Goal: Task Accomplishment & Management: Use online tool/utility

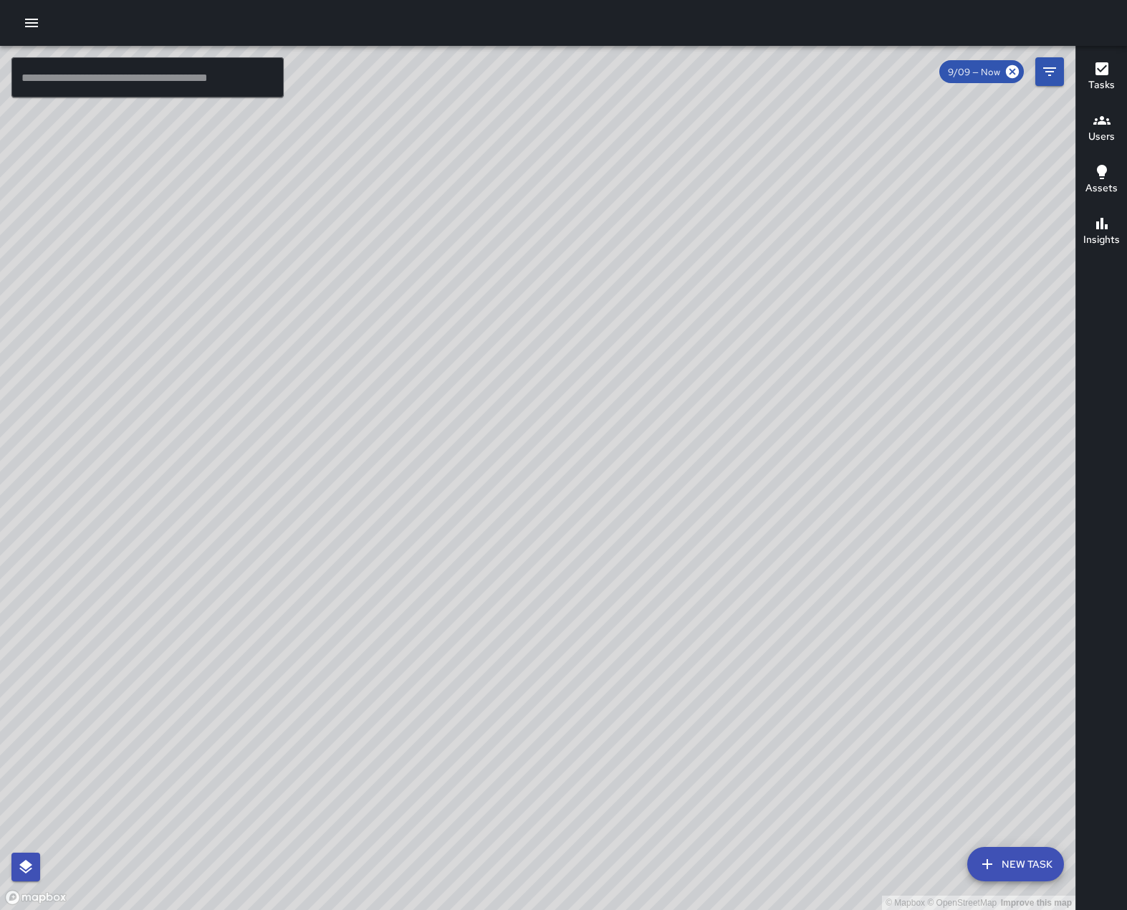
click at [38, 27] on icon "button" at bounding box center [31, 23] width 13 height 9
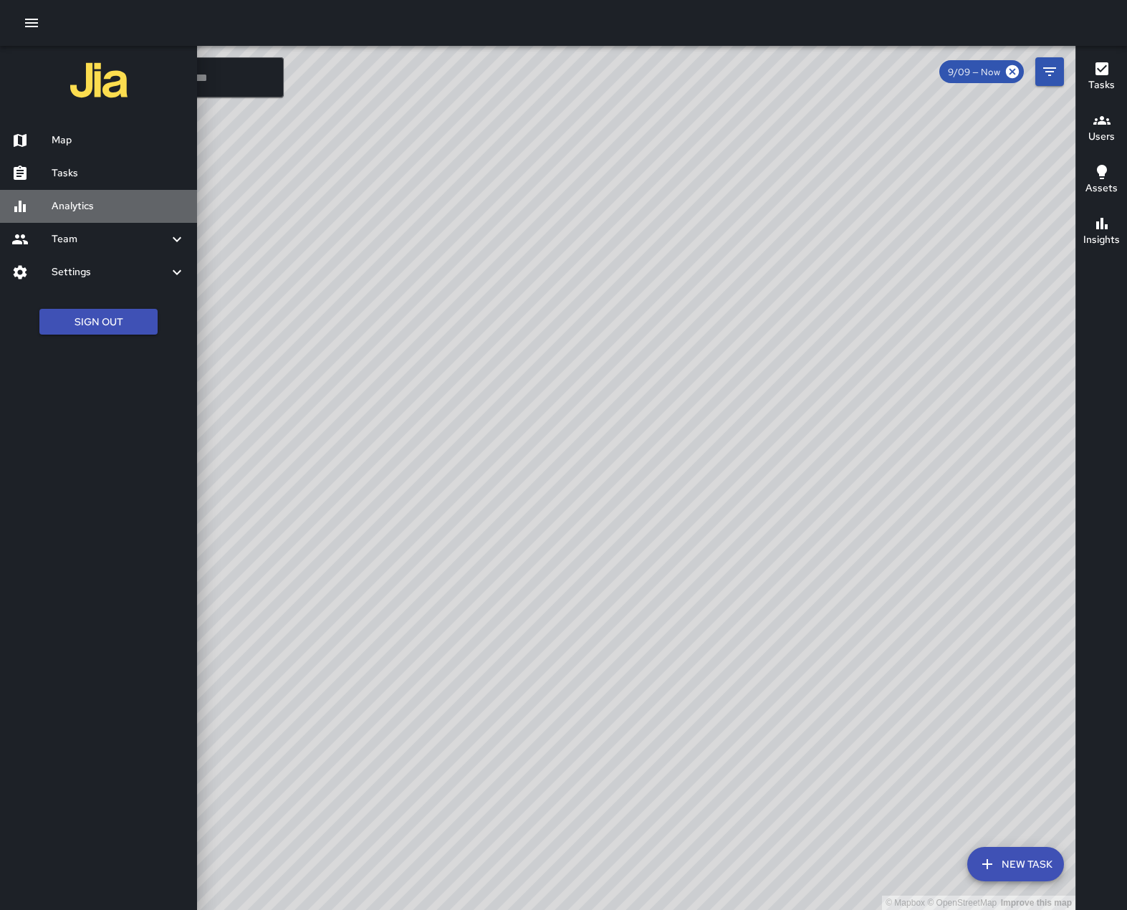
click at [67, 214] on h6 "Analytics" at bounding box center [119, 206] width 134 height 16
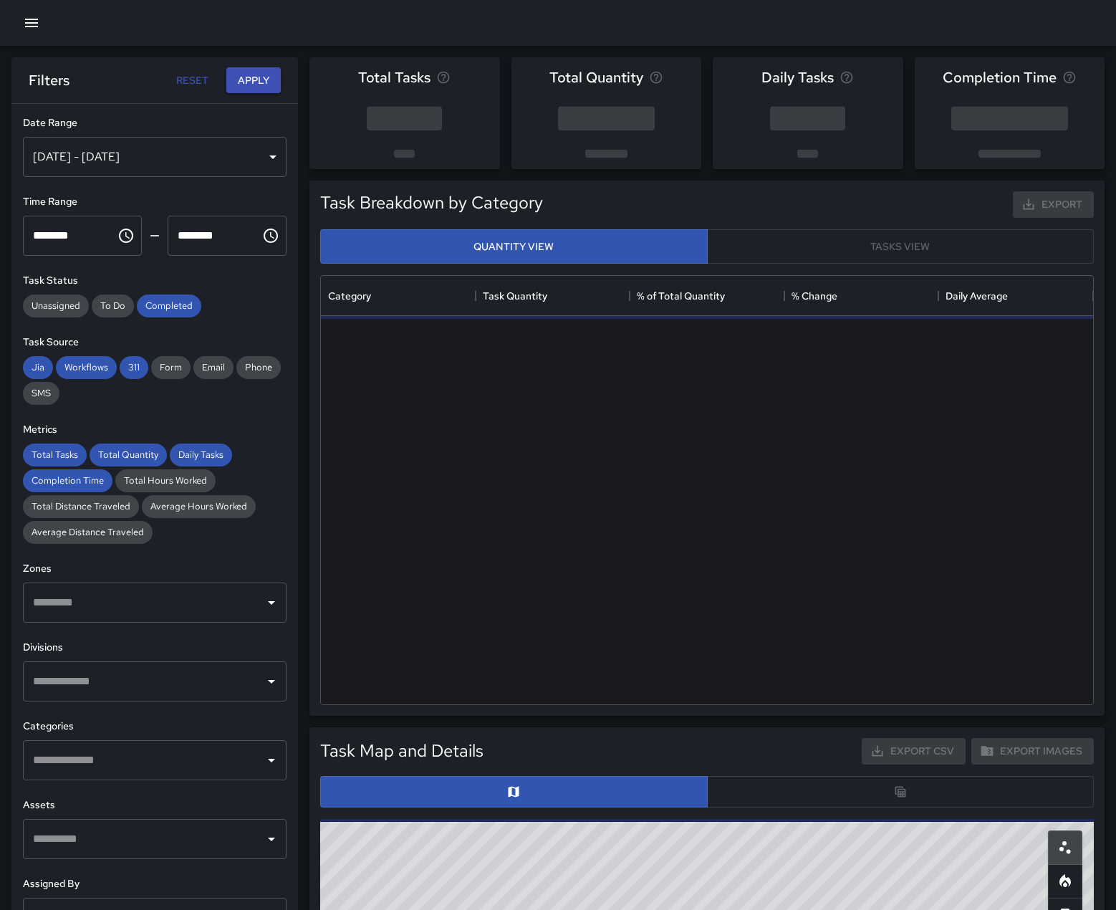
scroll to position [418, 762]
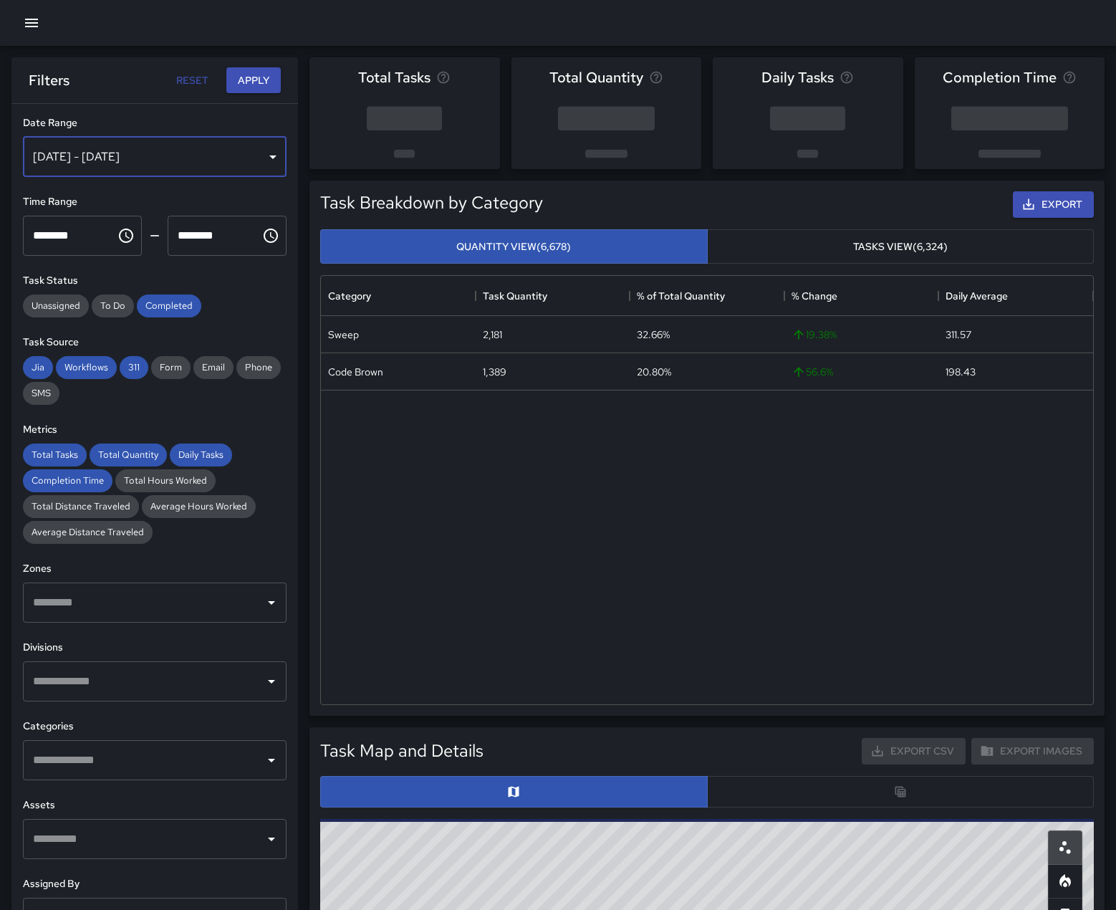
click at [264, 161] on div "[DATE] - [DATE]" at bounding box center [155, 157] width 264 height 40
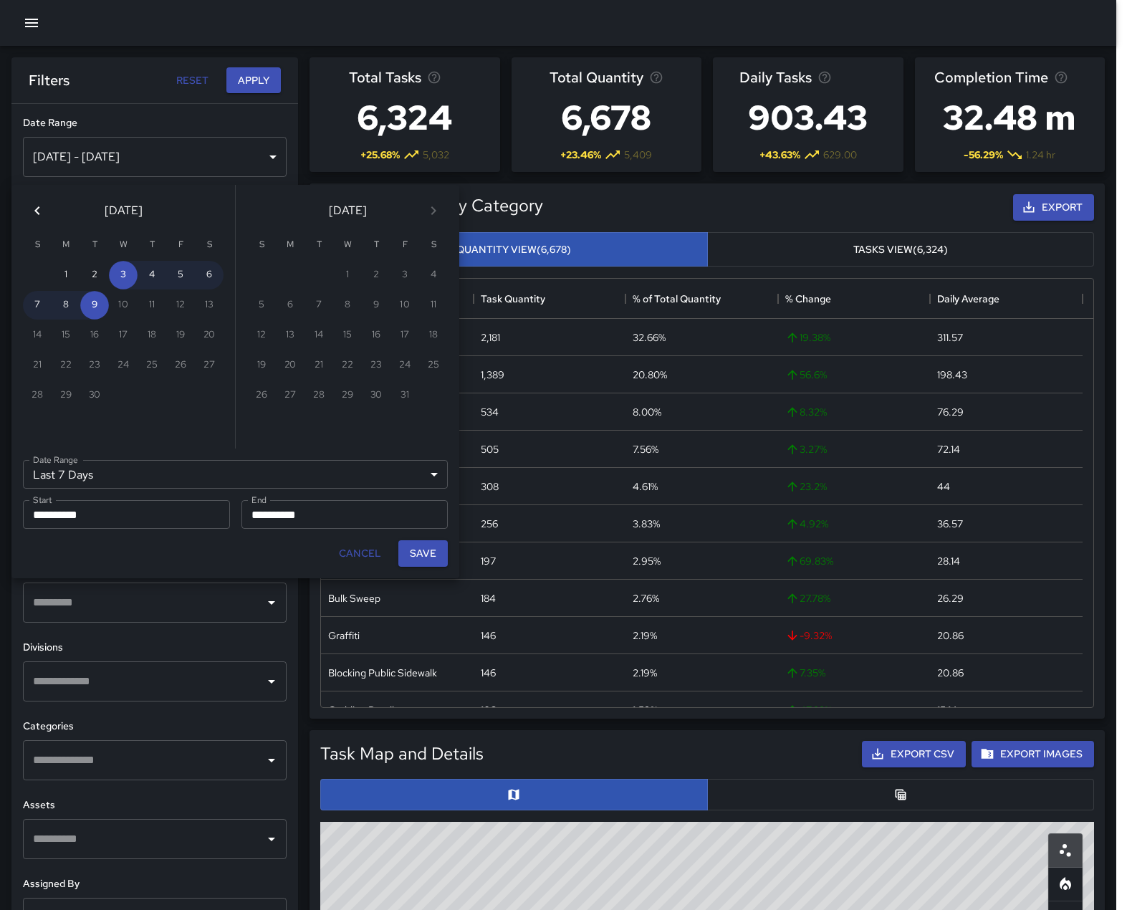
click at [39, 215] on icon "Previous month" at bounding box center [36, 210] width 5 height 9
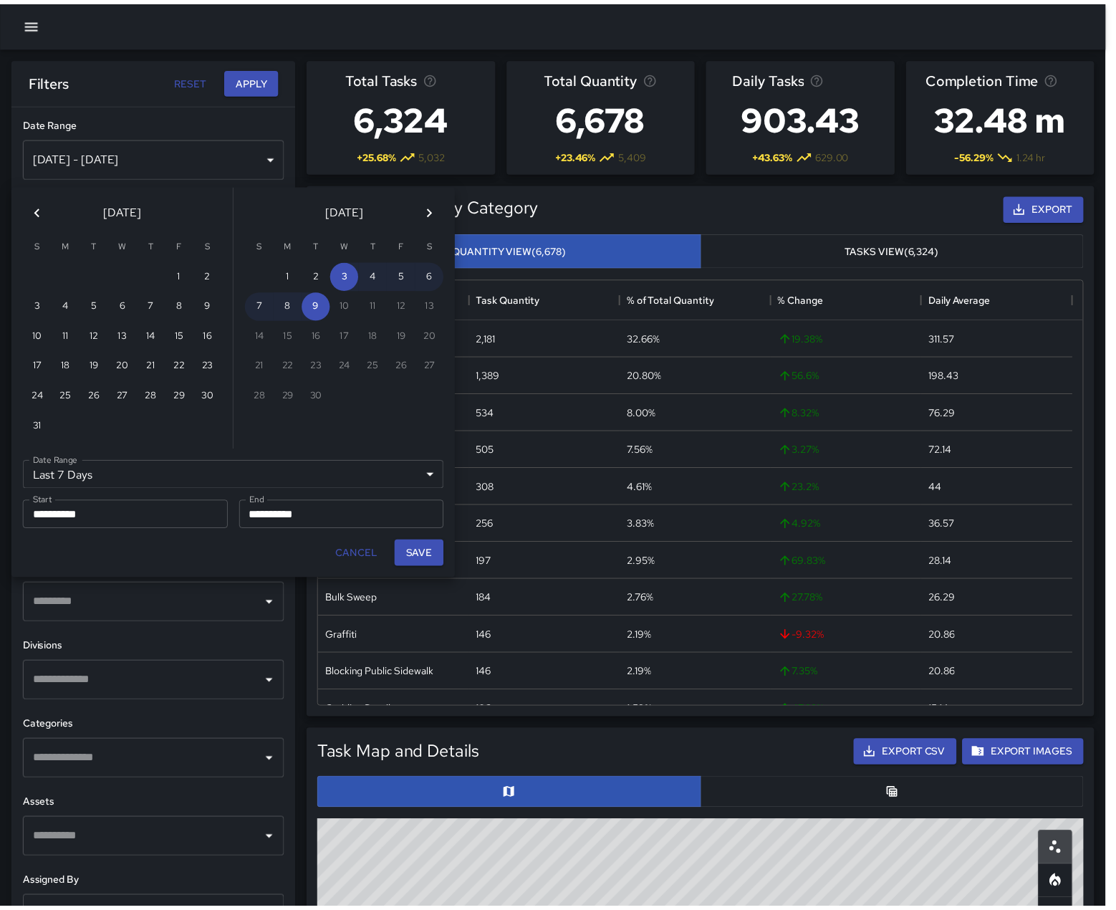
scroll to position [11, 11]
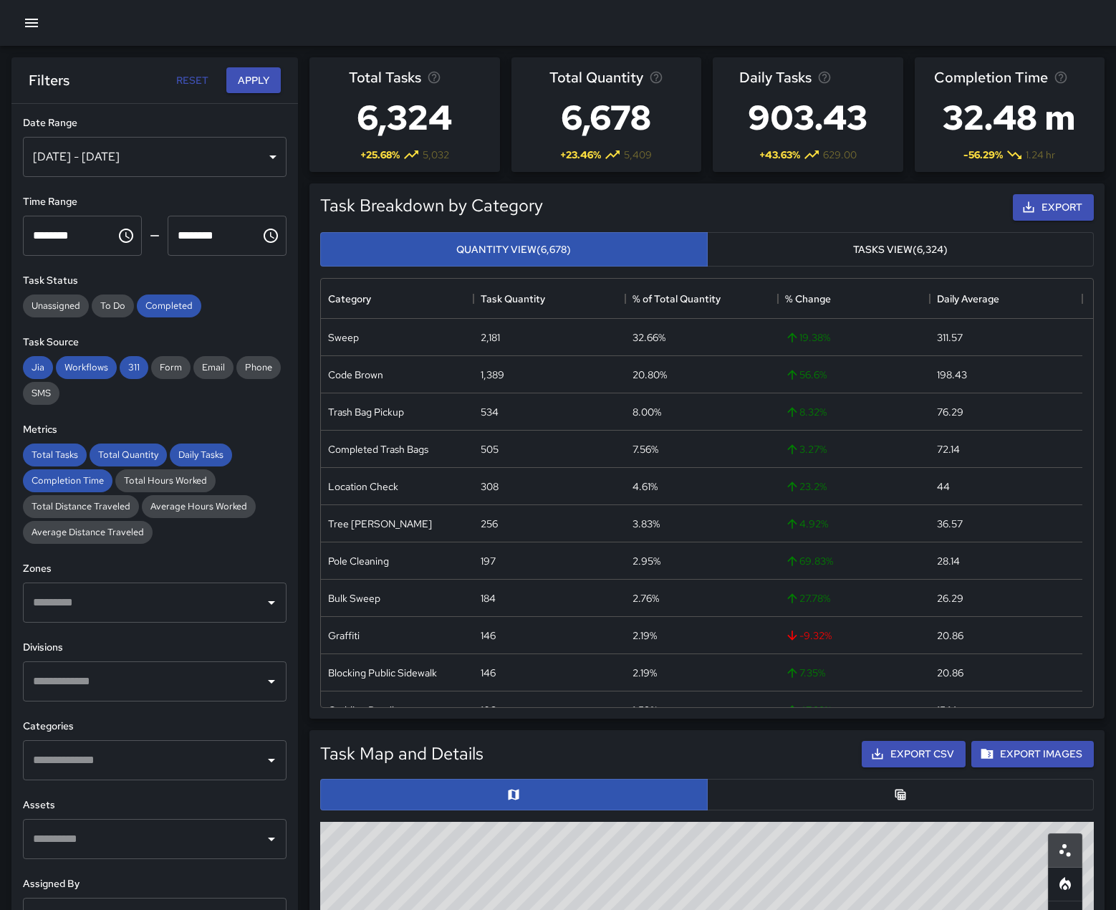
click at [263, 158] on div "[DATE] - [DATE]" at bounding box center [155, 157] width 264 height 40
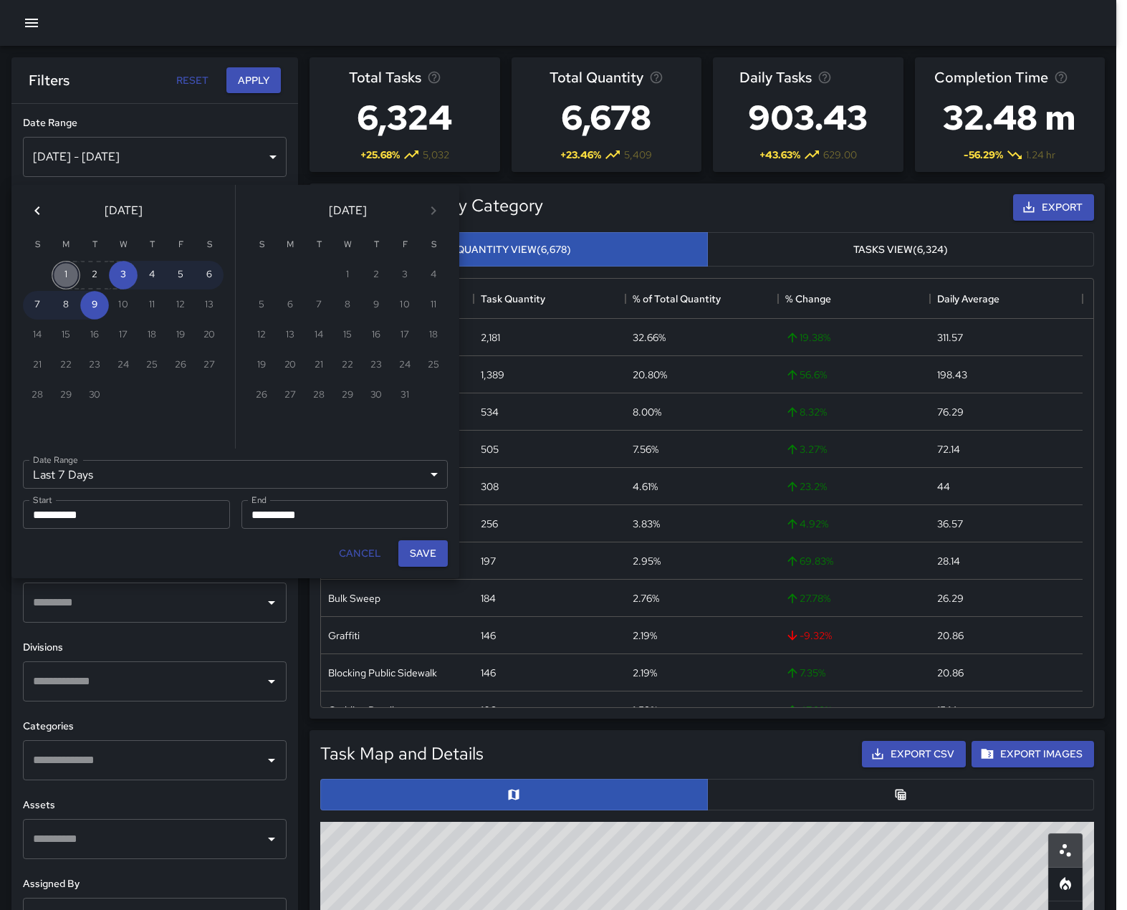
click at [70, 279] on button "1" at bounding box center [66, 275] width 29 height 29
type input "******"
type input "**********"
click at [35, 302] on button "7" at bounding box center [37, 305] width 29 height 29
type input "**********"
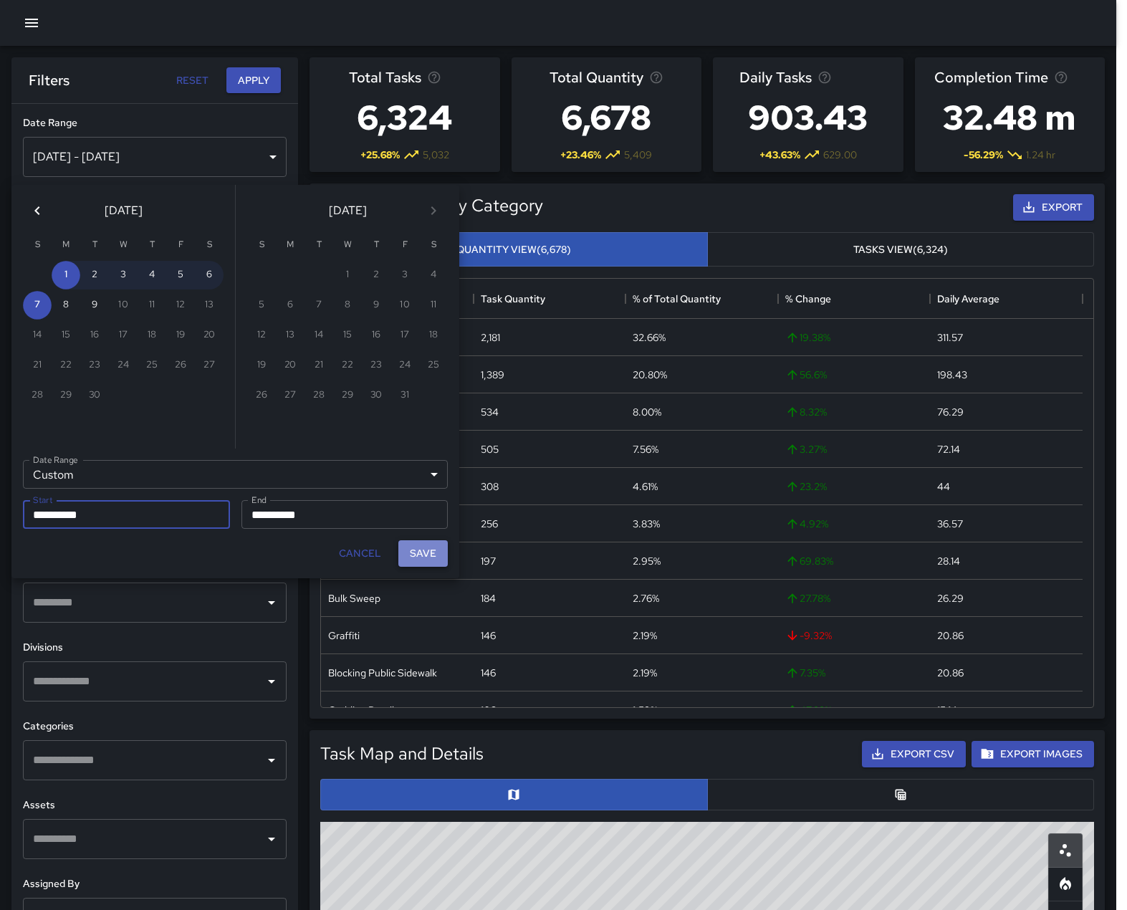
click at [433, 567] on button "Save" at bounding box center [422, 553] width 49 height 27
type input "**********"
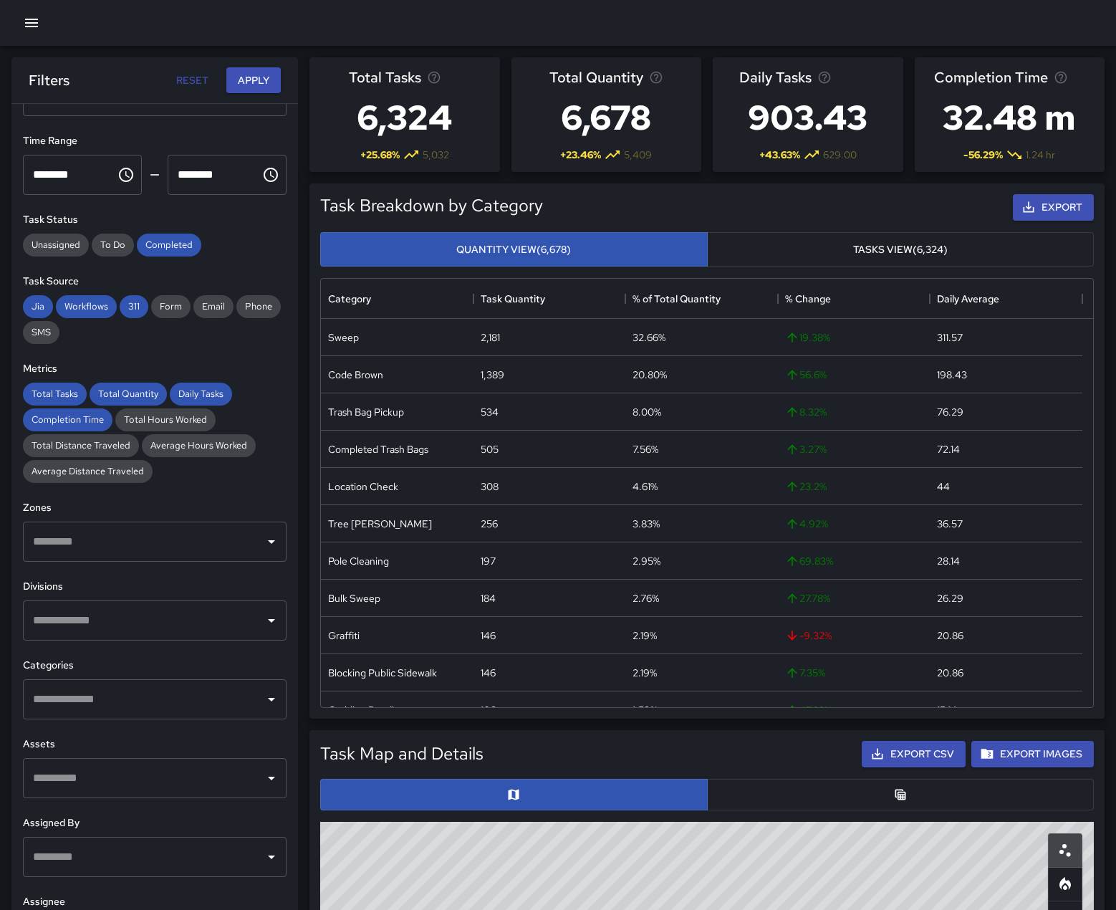
scroll to position [143, 0]
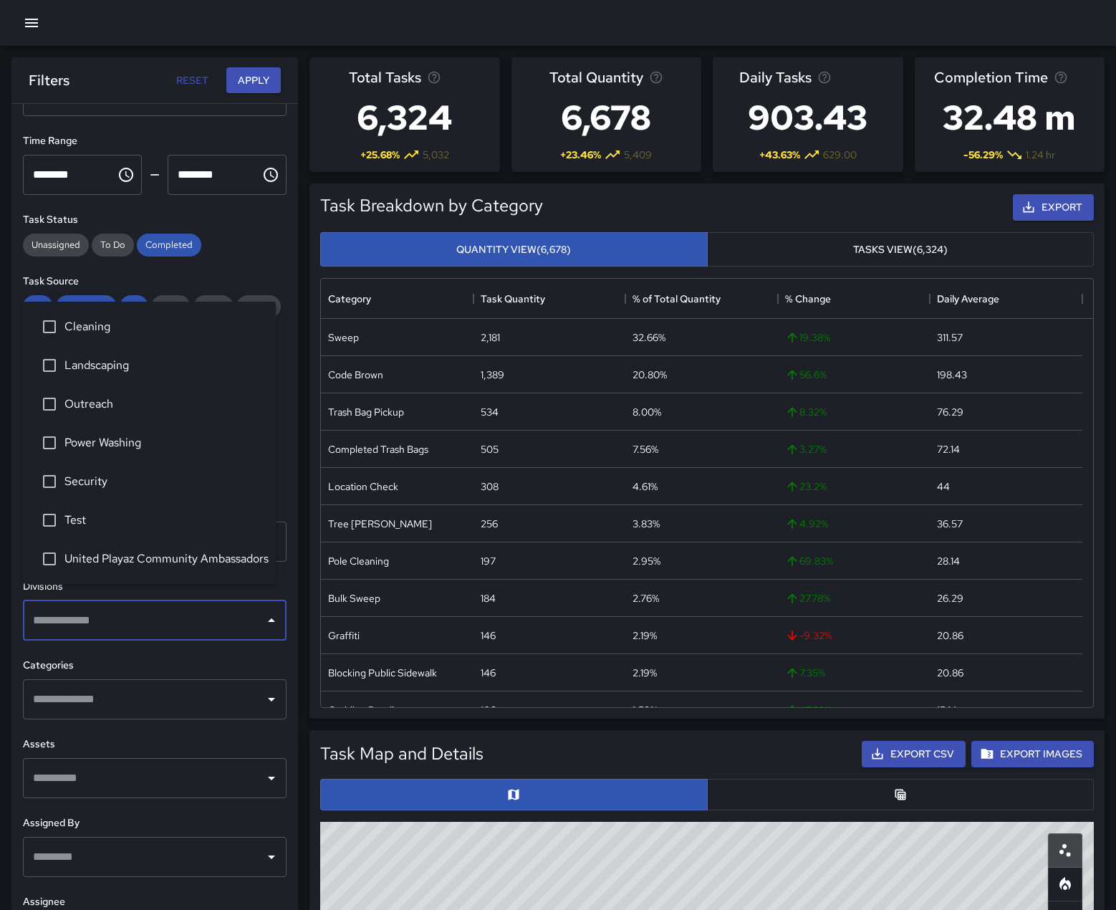
click at [143, 607] on input "text" at bounding box center [143, 620] width 229 height 27
click at [245, 83] on button "Apply" at bounding box center [253, 80] width 54 height 27
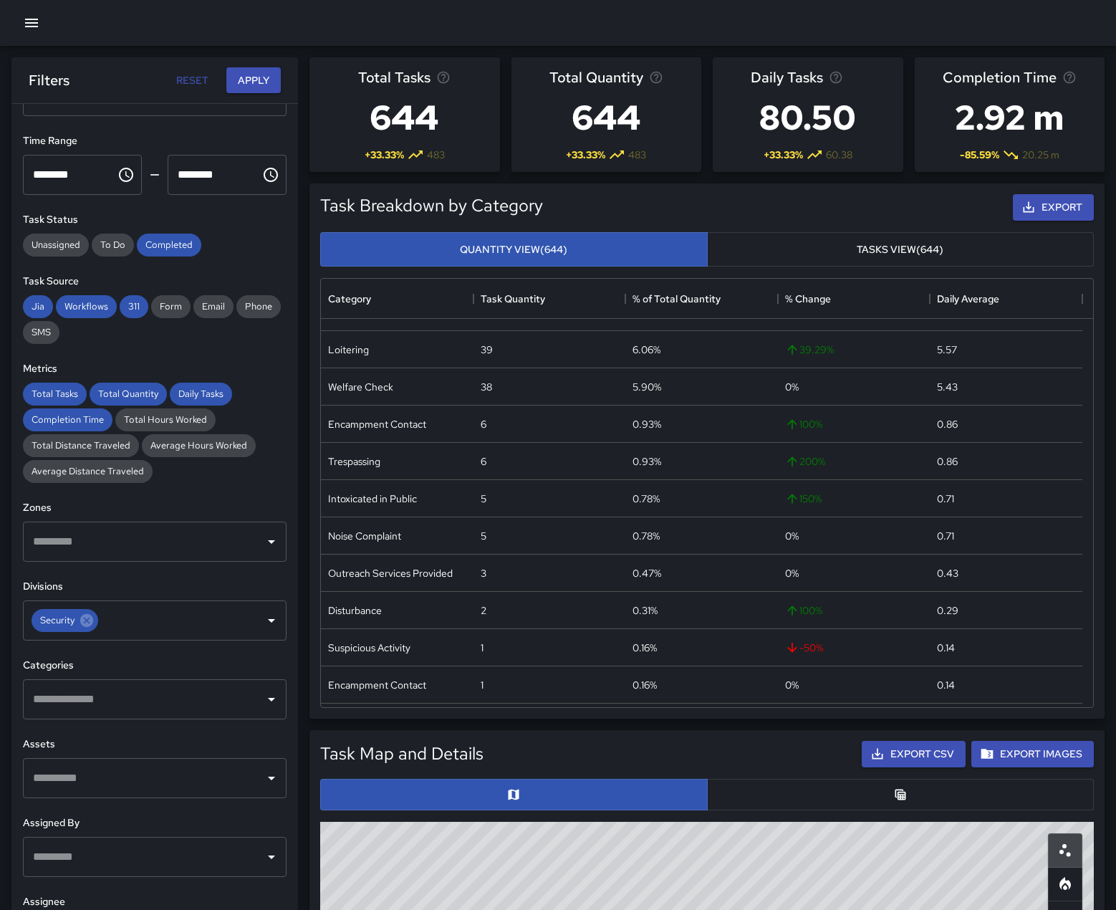
scroll to position [0, 0]
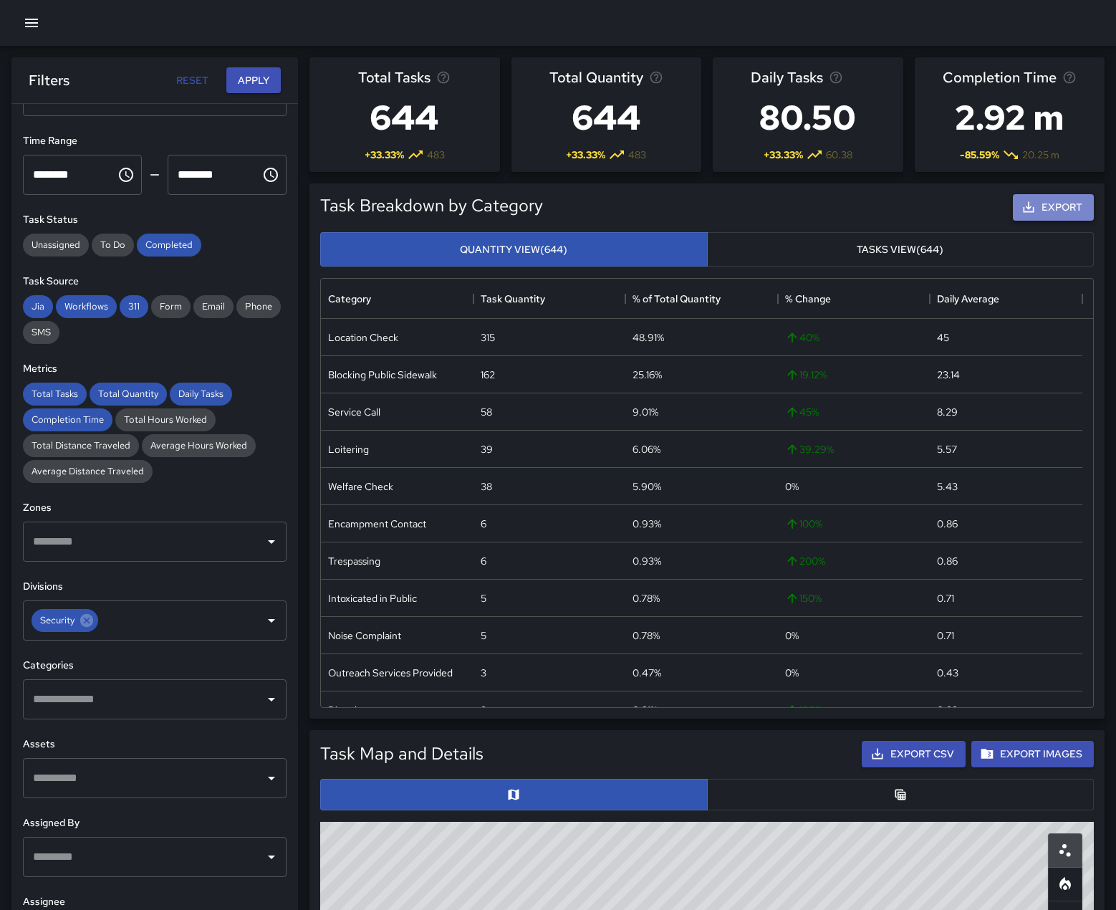
click at [1074, 221] on button "Export" at bounding box center [1053, 207] width 81 height 27
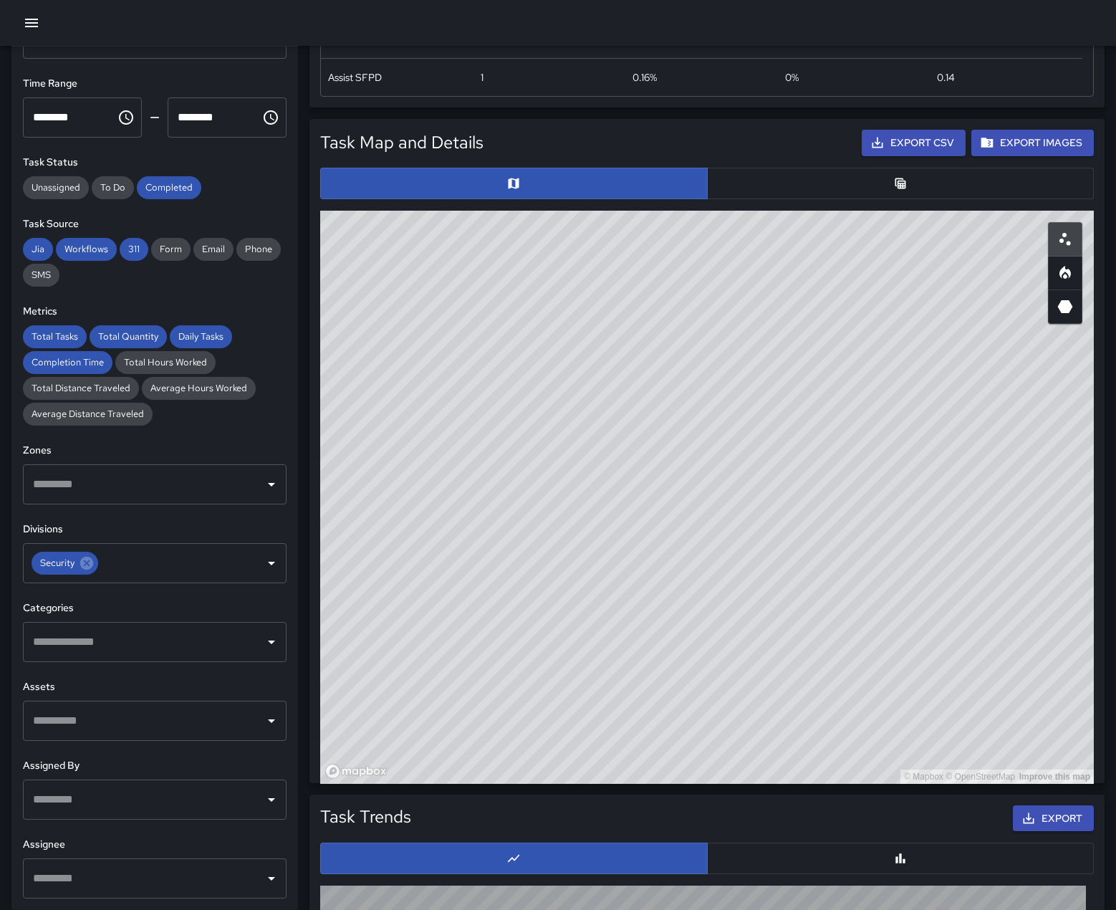
scroll to position [717, 0]
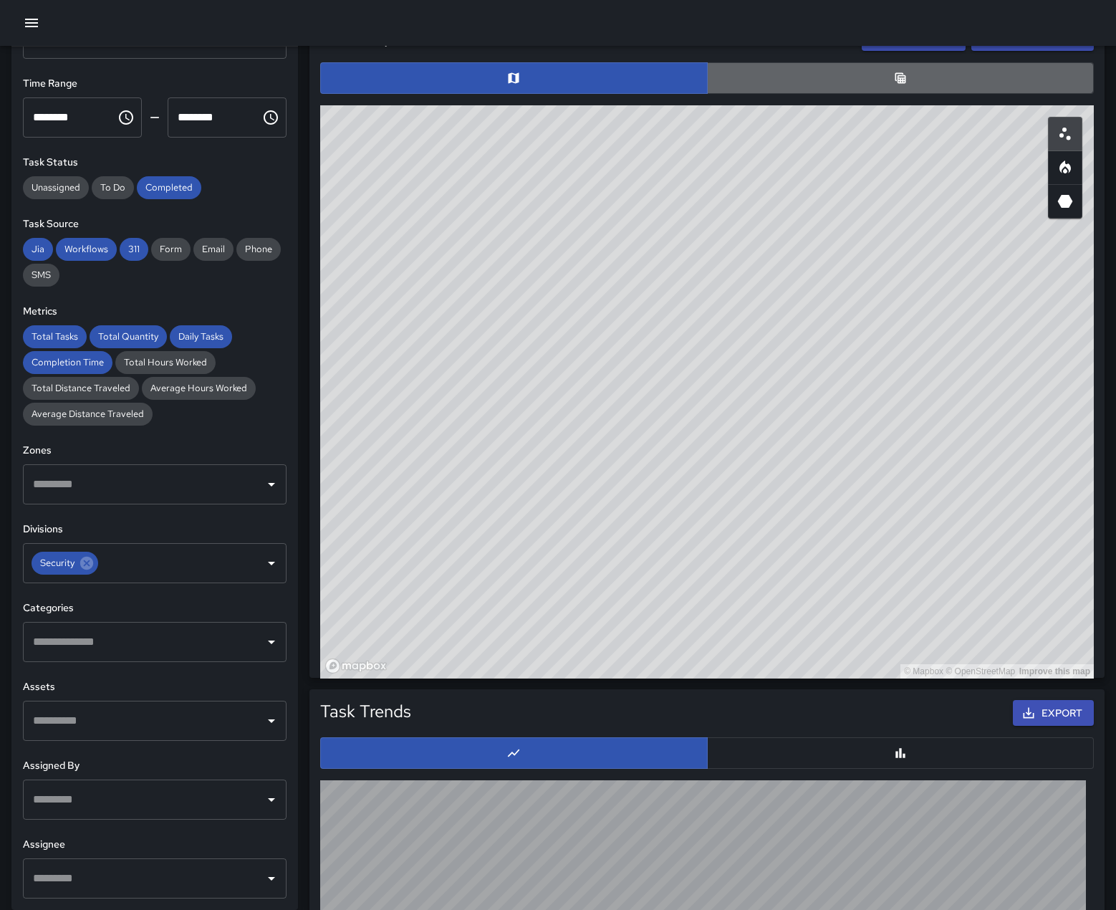
click at [912, 94] on button "button" at bounding box center [901, 78] width 388 height 32
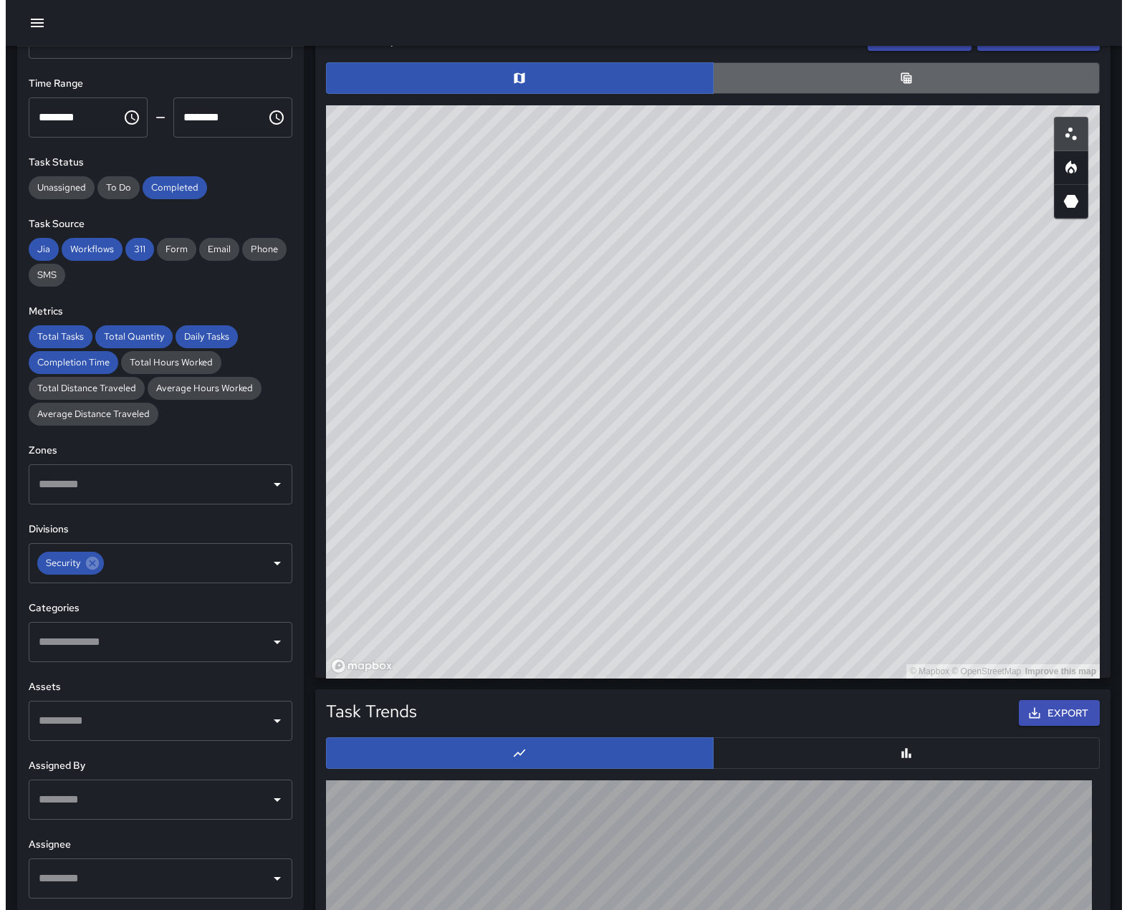
scroll to position [11, 11]
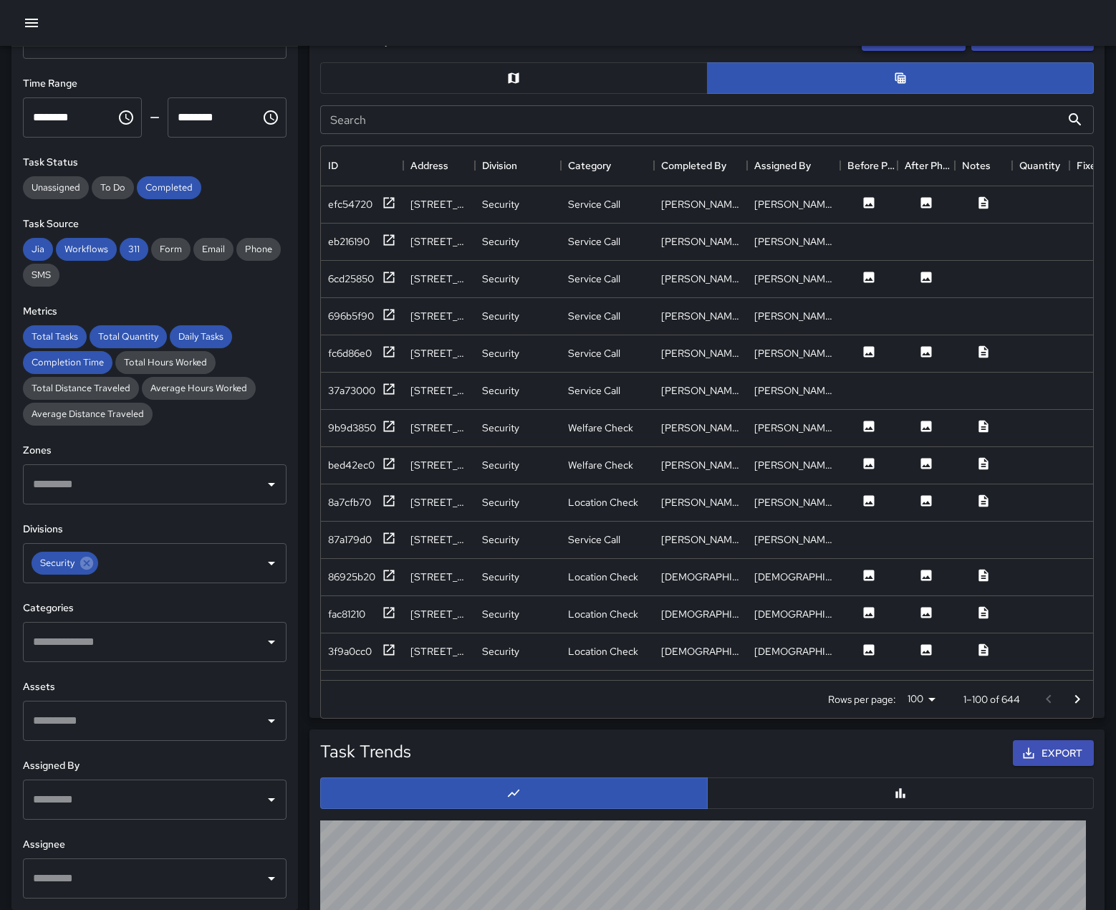
click at [886, 51] on button "Export CSV" at bounding box center [914, 37] width 104 height 27
click at [608, 94] on button "button" at bounding box center [514, 78] width 388 height 32
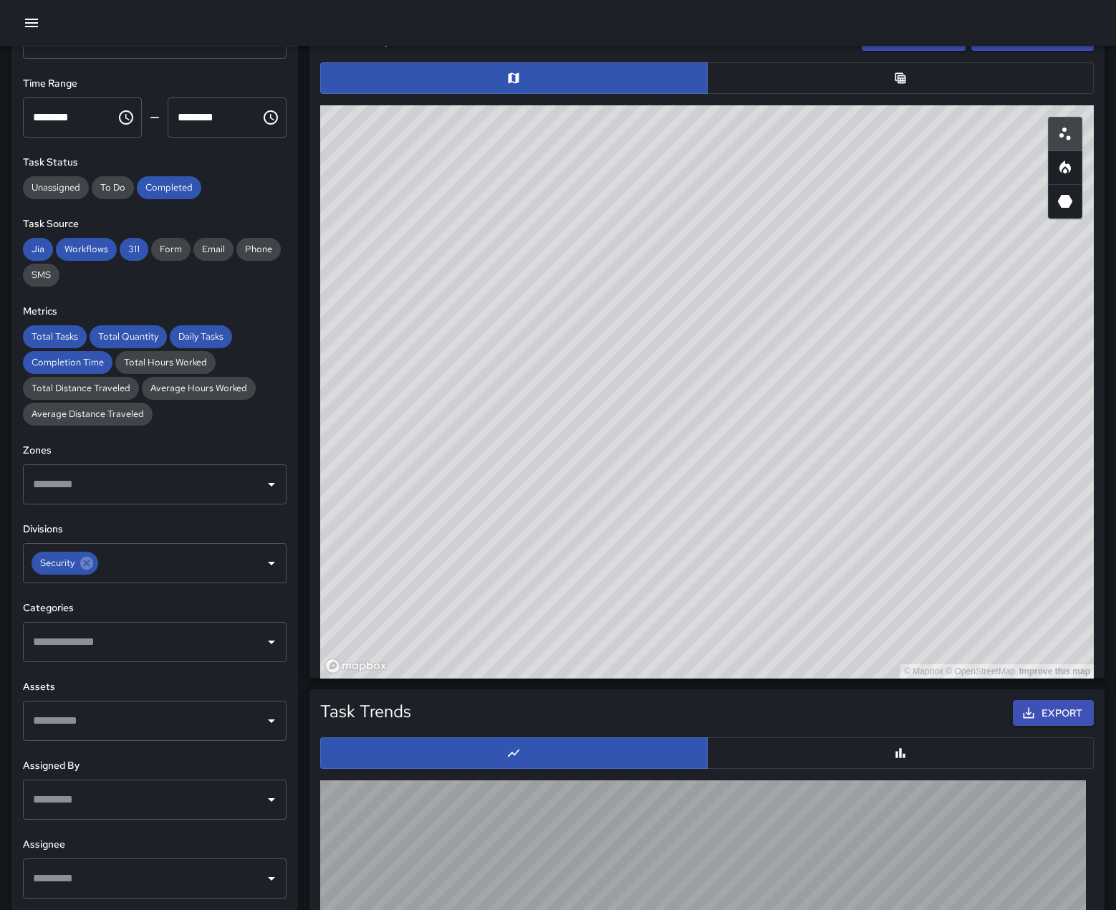
type button "map"
drag, startPoint x: 897, startPoint y: 327, endPoint x: 661, endPoint y: 565, distance: 334.9
click at [661, 565] on div "© Mapbox © OpenStreetMap Improve this map" at bounding box center [707, 391] width 774 height 573
click at [728, 649] on div "© Mapbox © OpenStreetMap Improve this map" at bounding box center [707, 391] width 774 height 573
drag, startPoint x: 434, startPoint y: 408, endPoint x: 504, endPoint y: 424, distance: 72.0
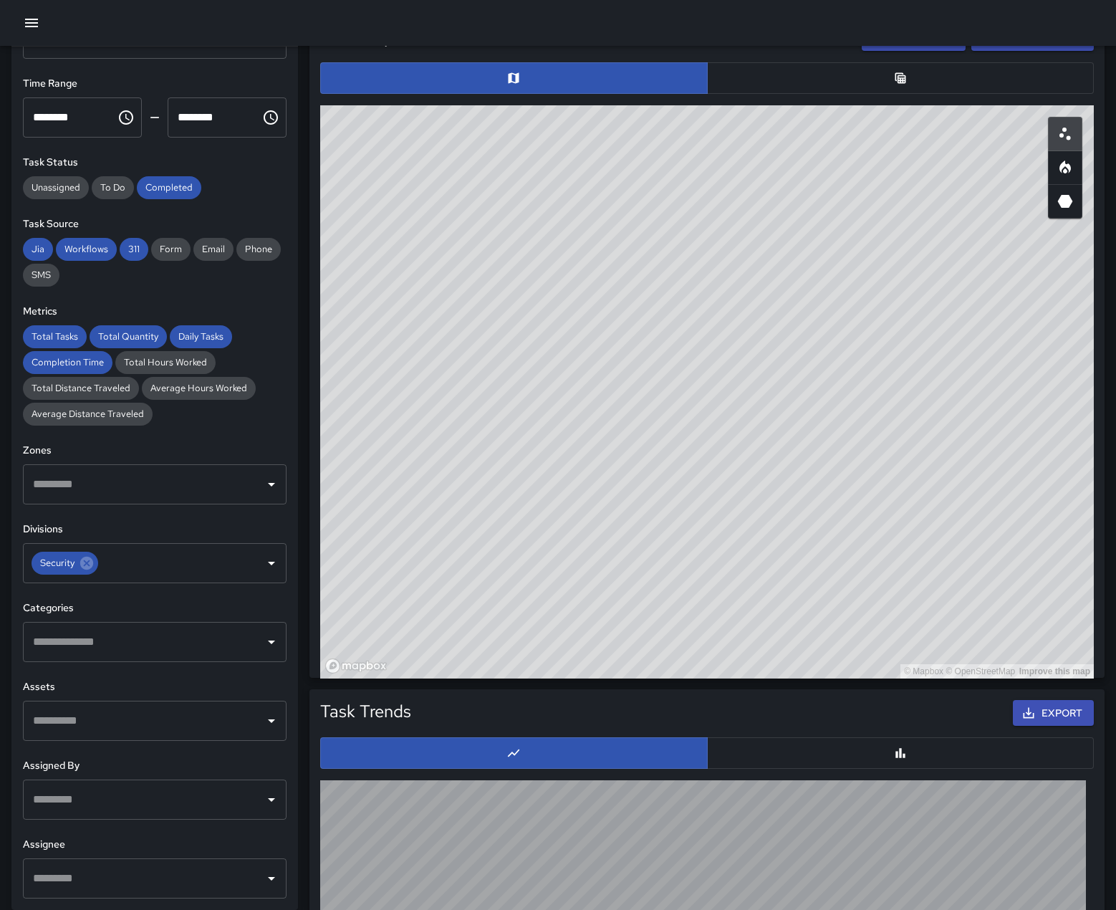
click at [504, 424] on div "© Mapbox © OpenStreetMap Improve this map" at bounding box center [707, 391] width 774 height 573
click at [1068, 173] on icon "Heatmap" at bounding box center [1065, 167] width 11 height 13
click at [1066, 208] on icon "3D Heatmap" at bounding box center [1065, 201] width 15 height 13
drag, startPoint x: 949, startPoint y: 496, endPoint x: 941, endPoint y: 522, distance: 27.9
click at [941, 522] on div "© Mapbox © OpenStreetMap Improve this map" at bounding box center [707, 391] width 774 height 573
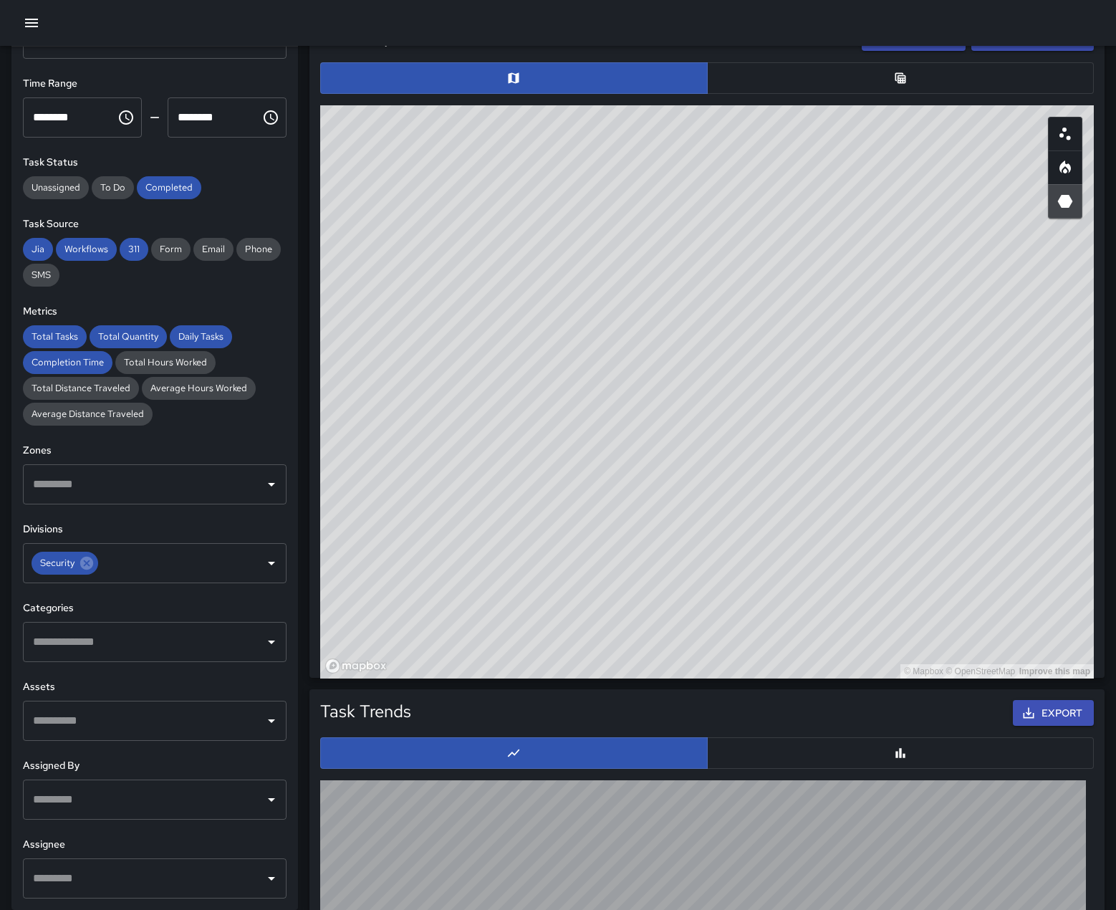
drag, startPoint x: 933, startPoint y: 520, endPoint x: 898, endPoint y: 522, distance: 35.2
click at [898, 522] on div "© Mapbox © OpenStreetMap Improve this map" at bounding box center [707, 391] width 774 height 573
drag, startPoint x: 896, startPoint y: 522, endPoint x: 830, endPoint y: 538, distance: 68.0
click at [830, 538] on div "© Mapbox © OpenStreetMap Improve this map" at bounding box center [707, 391] width 774 height 573
click at [33, 22] on icon "button" at bounding box center [31, 23] width 13 height 9
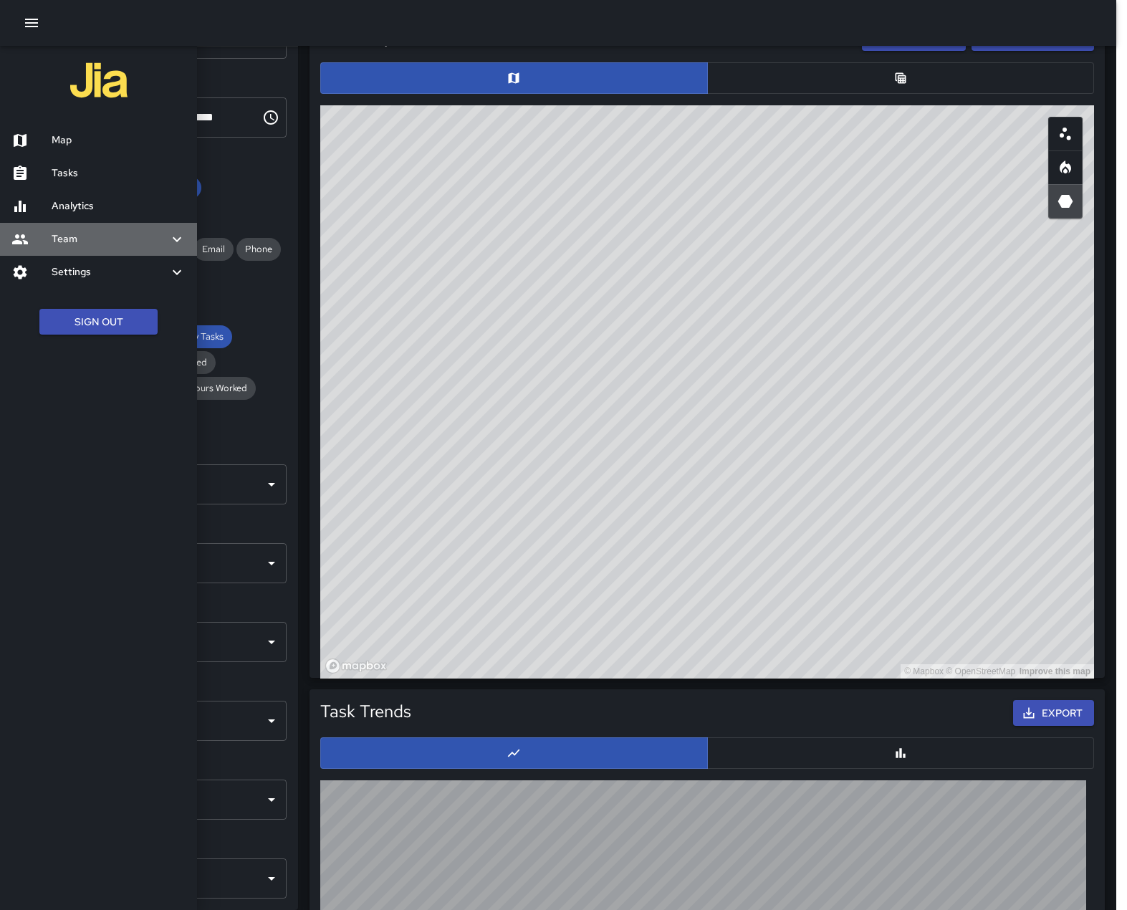
click at [87, 247] on h6 "Team" at bounding box center [110, 239] width 117 height 16
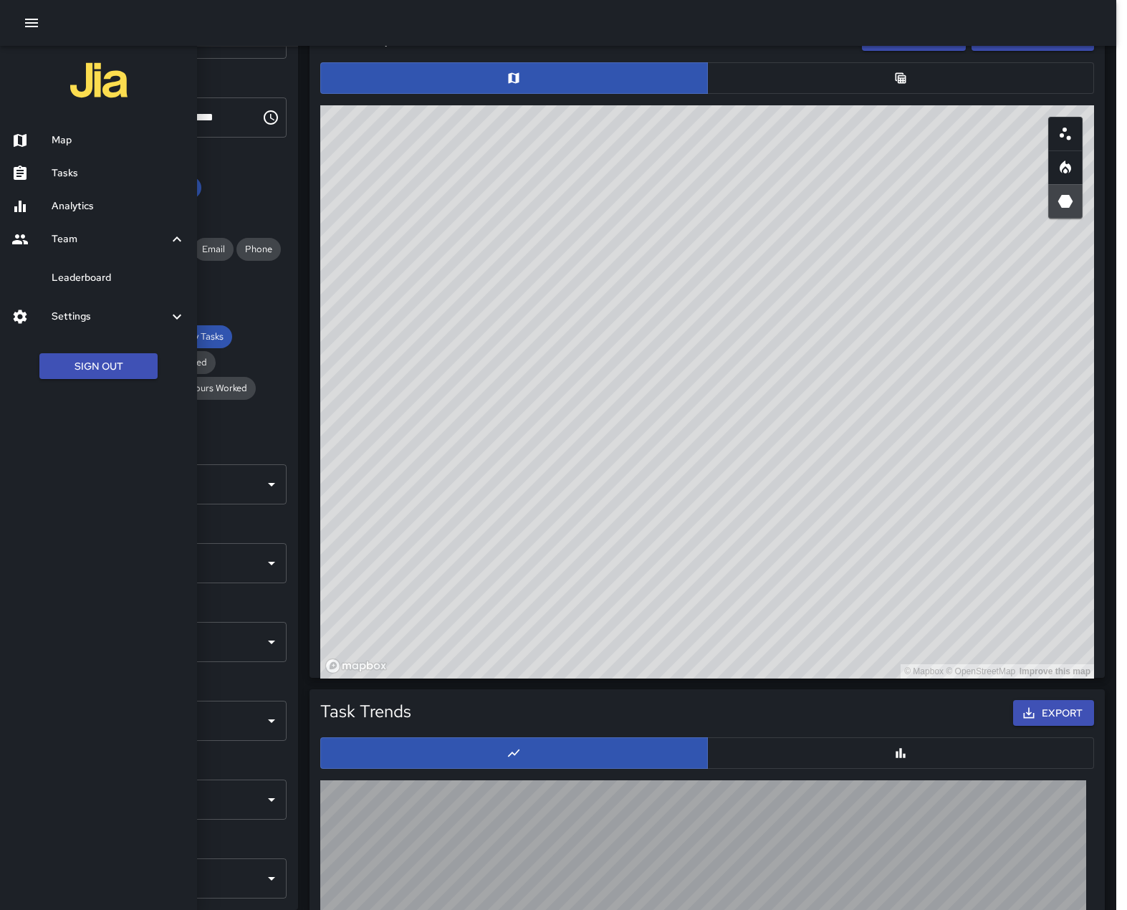
click at [90, 286] on h6 "Leaderboard" at bounding box center [119, 278] width 134 height 16
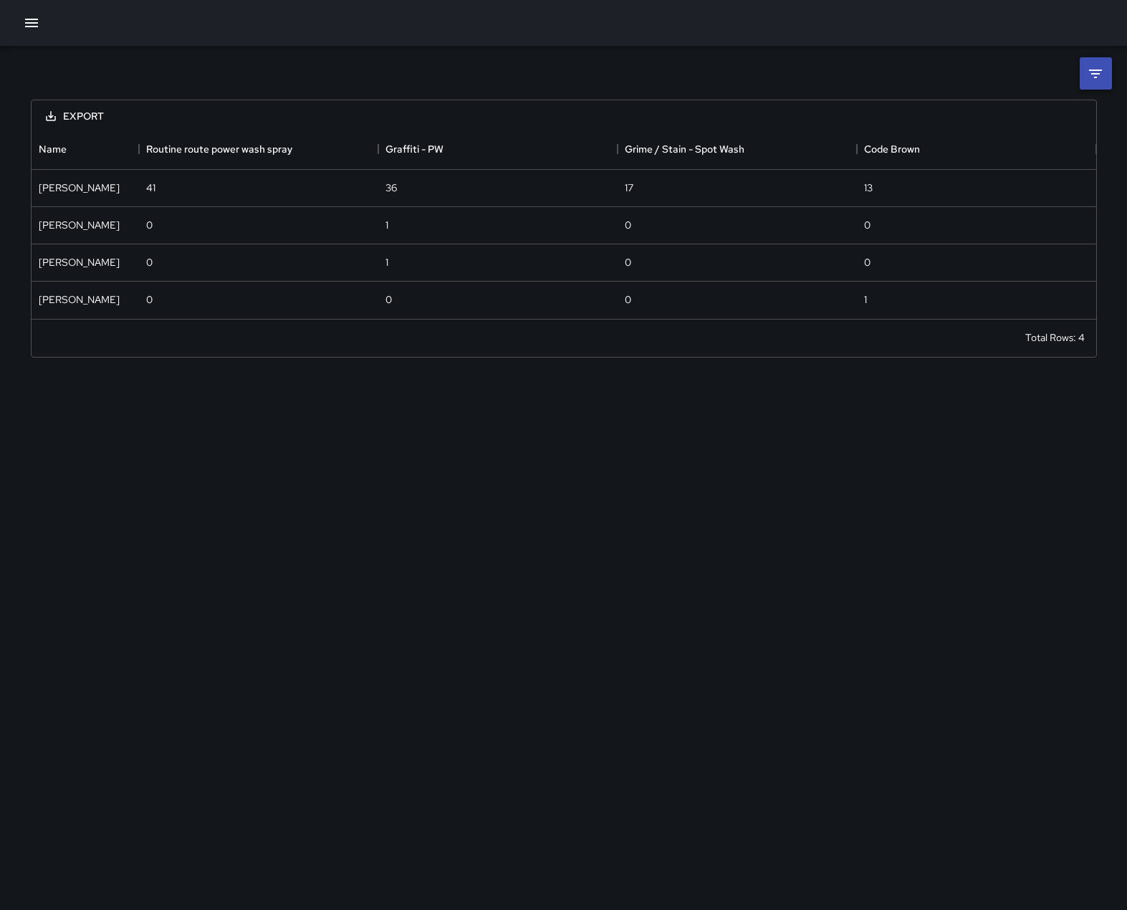
scroll to position [178, 1054]
click at [1106, 85] on li at bounding box center [1096, 73] width 32 height 32
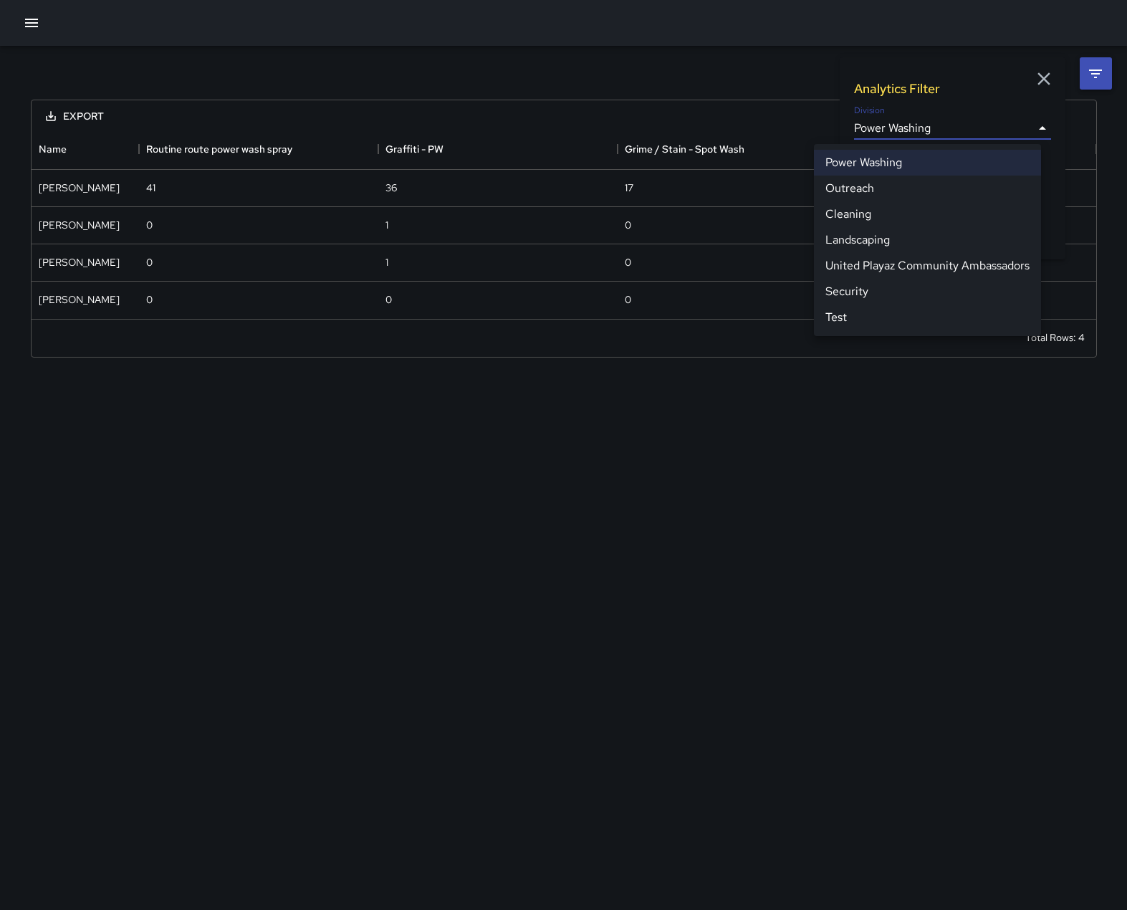
click at [1035, 123] on body "**********" at bounding box center [563, 455] width 1127 height 910
click at [949, 305] on li "Security" at bounding box center [927, 292] width 227 height 26
type input "**********"
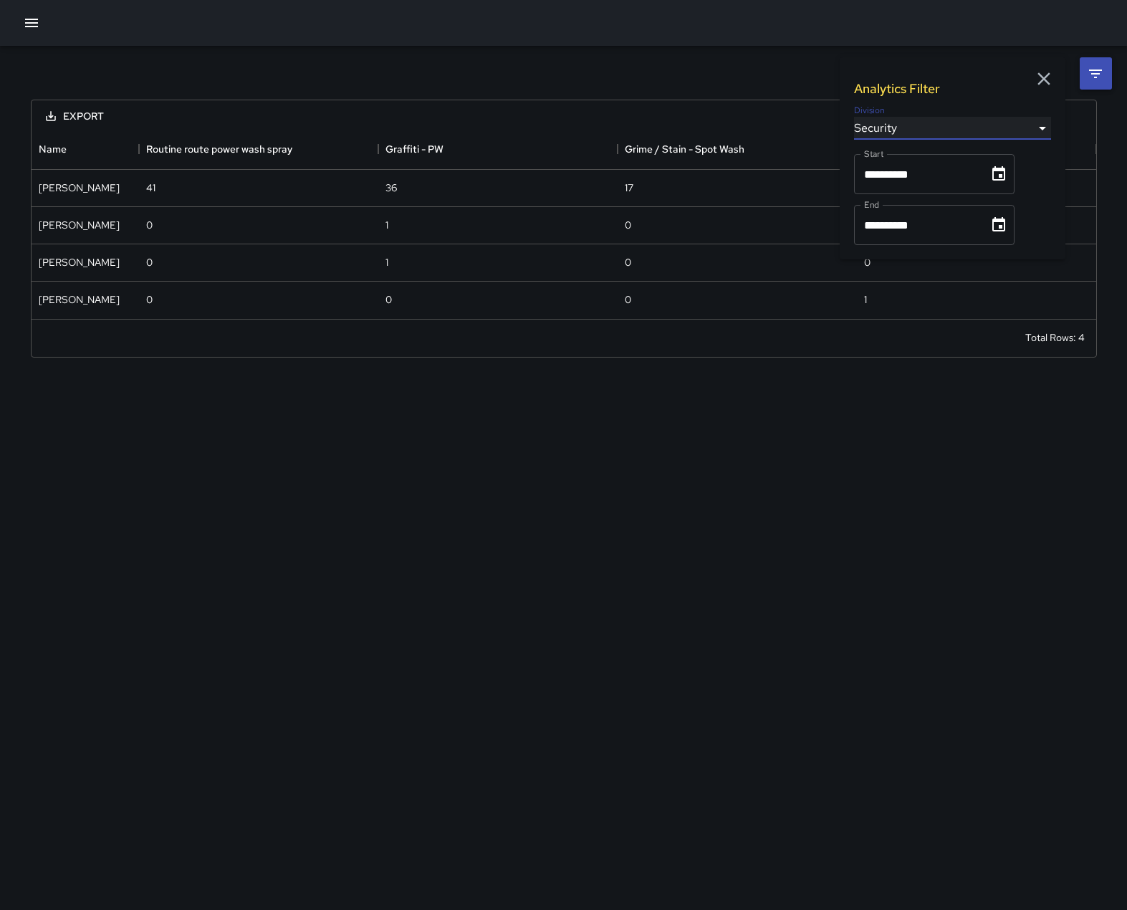
scroll to position [264, 1054]
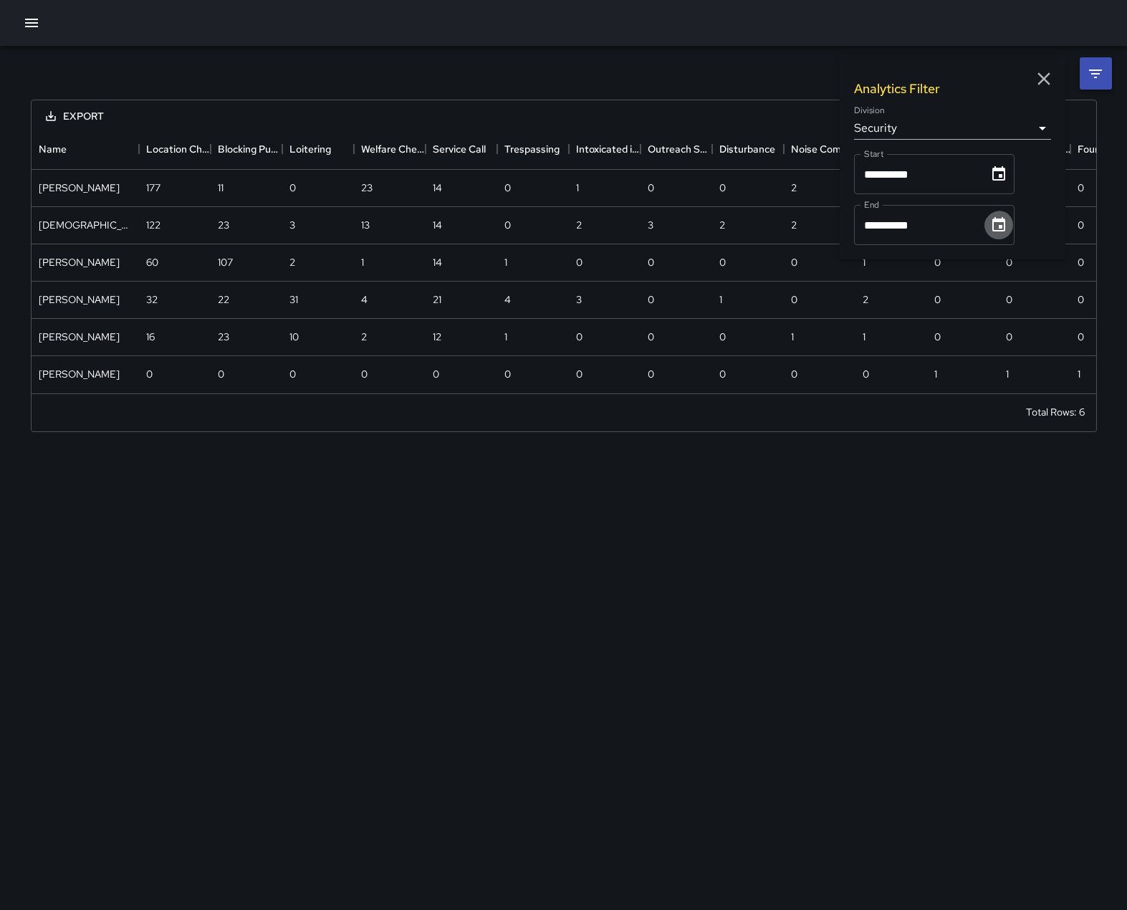
click at [1008, 233] on icon "Choose date, selected date is Sep 30, 2025" at bounding box center [998, 224] width 17 height 17
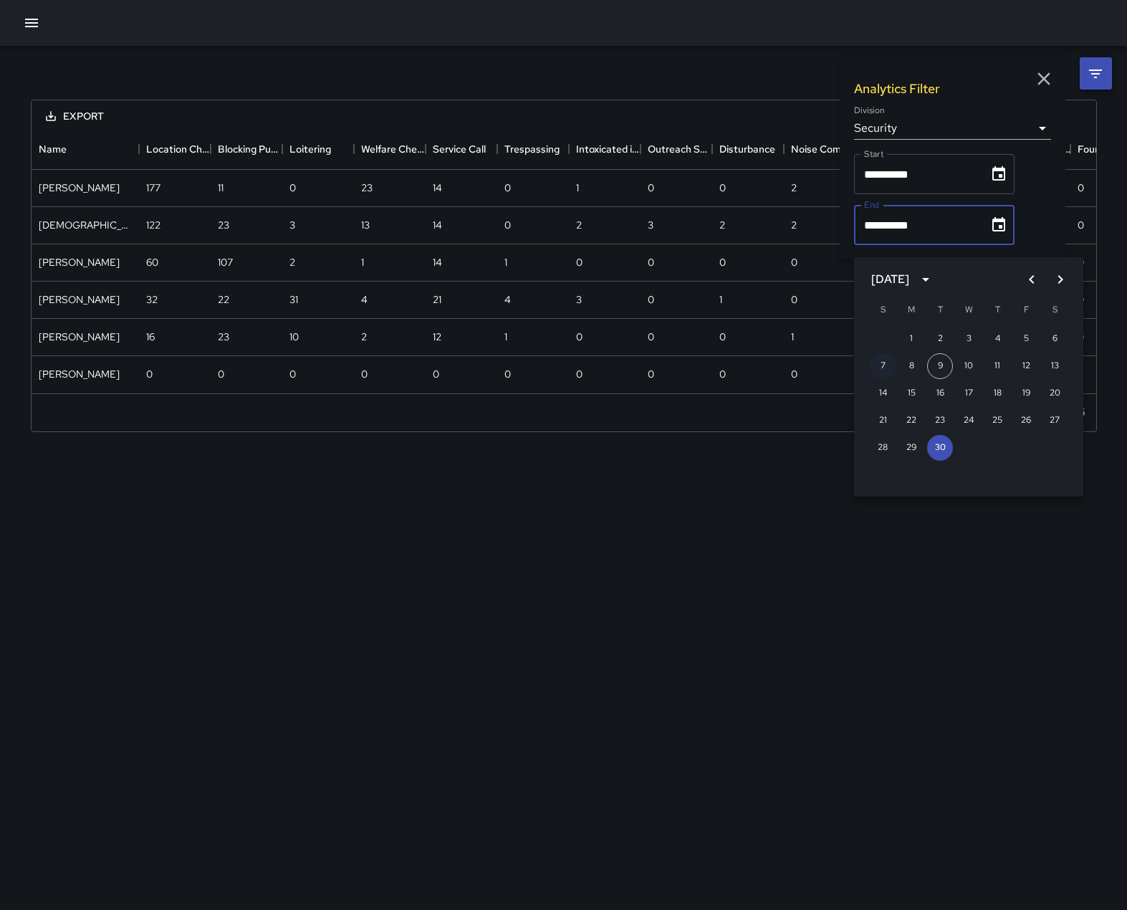
click at [885, 363] on button "7" at bounding box center [883, 366] width 26 height 26
type input "**********"
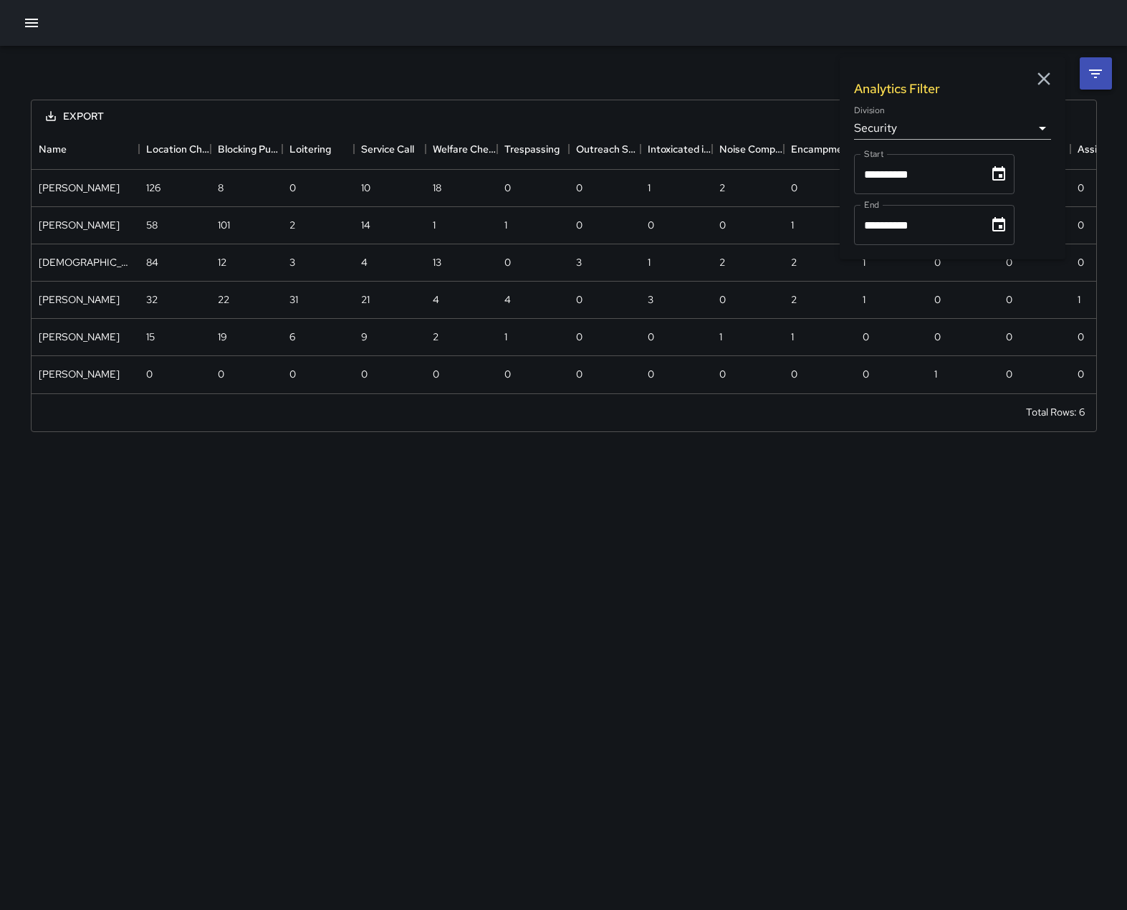
click at [1045, 82] on icon "button" at bounding box center [1043, 78] width 21 height 21
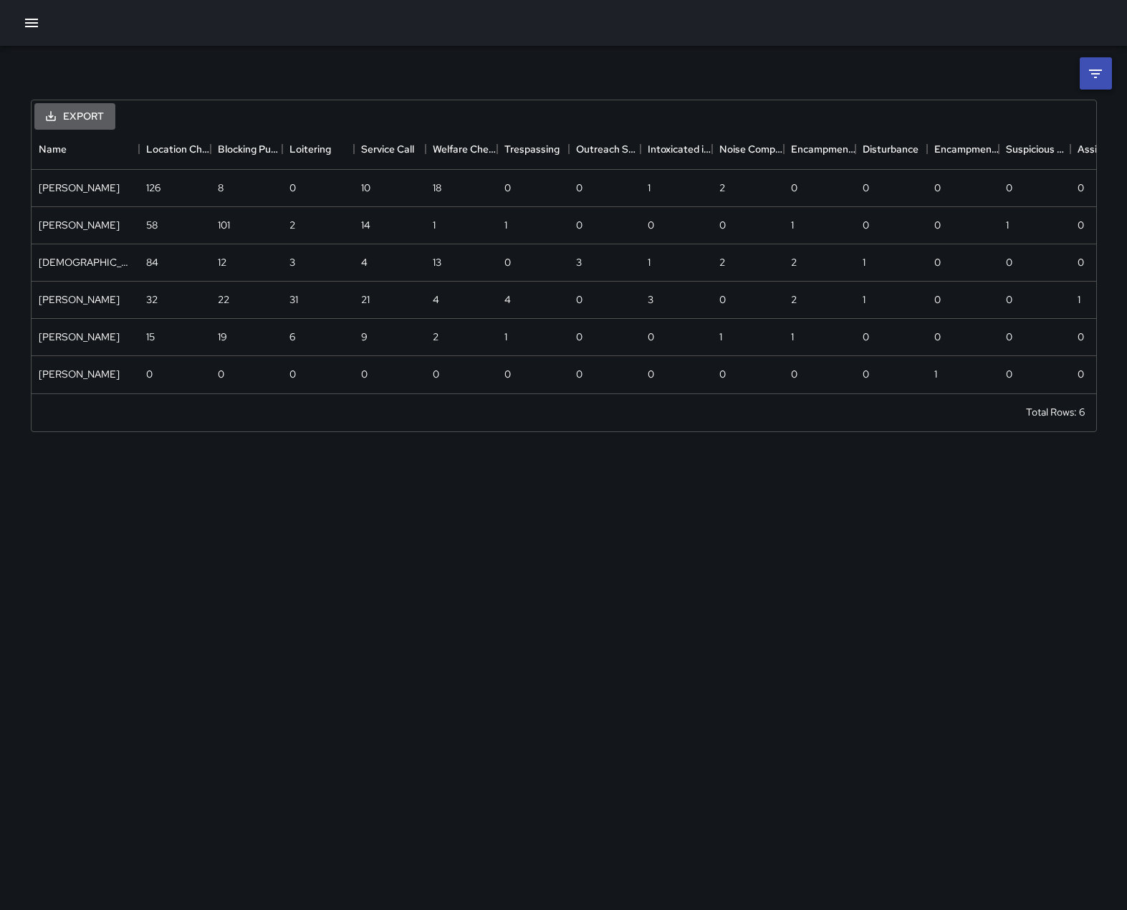
click at [80, 113] on button "Export" at bounding box center [74, 116] width 81 height 27
click at [103, 155] on li "Download as CSV" at bounding box center [91, 153] width 114 height 26
